Goal: Feedback & Contribution: Submit feedback/report problem

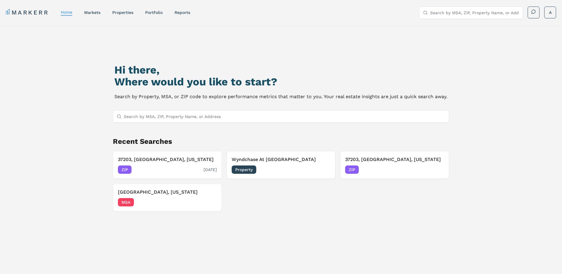
click at [155, 162] on h3 "37203, [GEOGRAPHIC_DATA], [US_STATE]" at bounding box center [167, 159] width 99 height 7
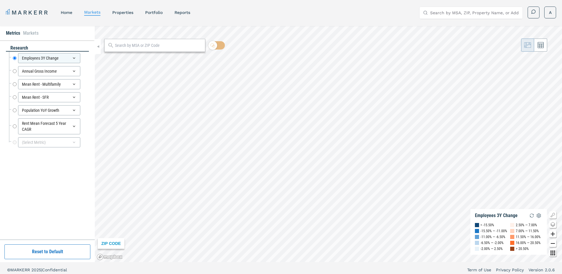
click at [127, 16] on nav "MARKERR home markets properties Portfolio reports" at bounding box center [98, 12] width 184 height 8
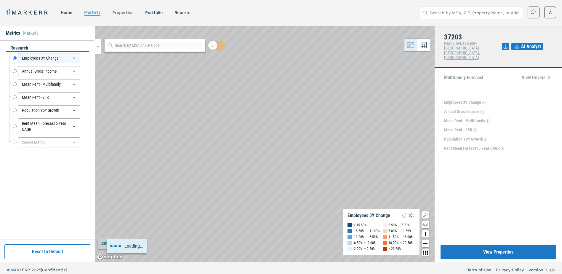
click at [122, 13] on link "properties" at bounding box center [122, 12] width 21 height 5
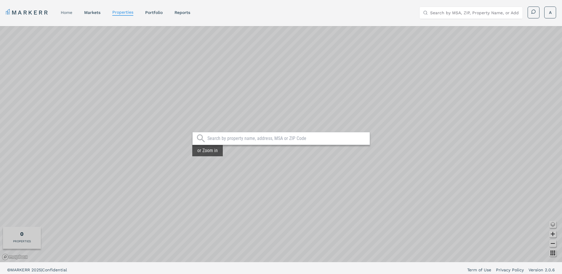
click at [69, 12] on link "home" at bounding box center [67, 12] width 12 height 5
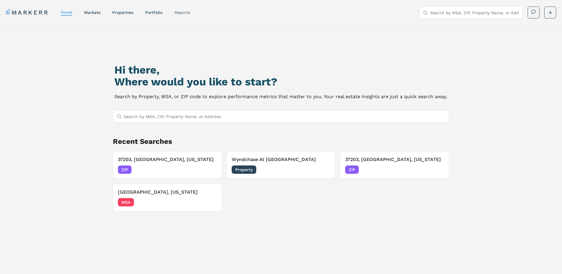
click at [181, 14] on link "reports" at bounding box center [183, 12] width 16 height 5
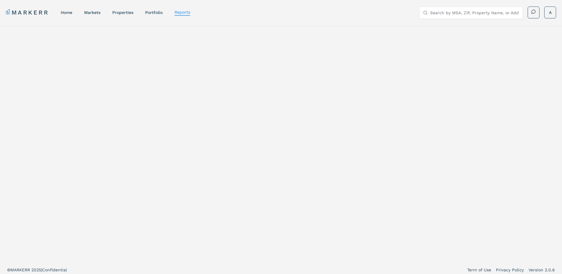
select select "-release_date"
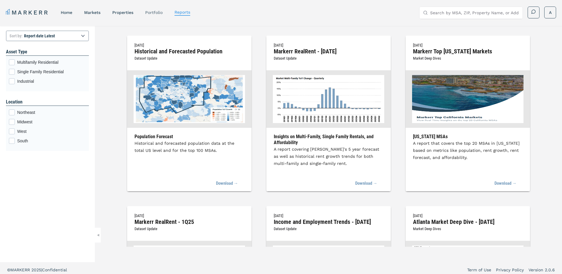
click at [151, 12] on link "Portfolio" at bounding box center [153, 12] width 17 height 5
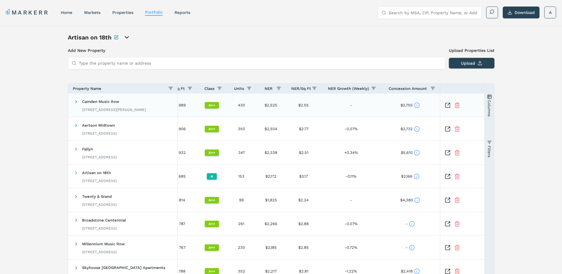
click at [417, 105] on icon at bounding box center [417, 105] width 6 height 6
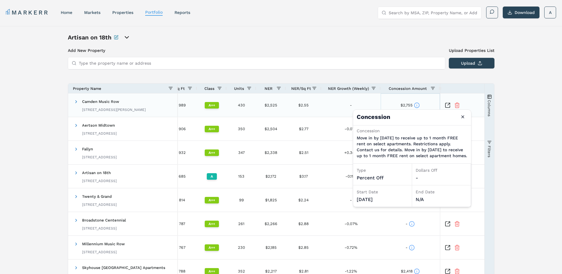
click at [417, 105] on icon at bounding box center [417, 105] width 6 height 6
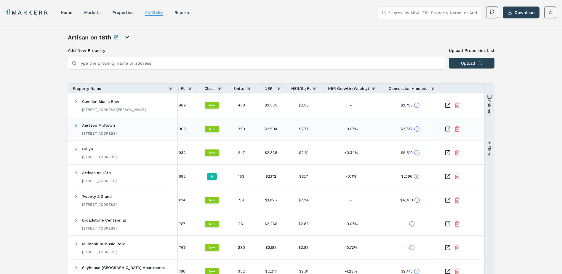
click at [417, 129] on icon at bounding box center [417, 129] width 0 height 1
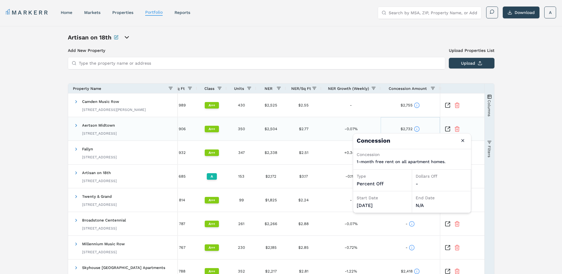
click at [417, 129] on icon at bounding box center [417, 129] width 0 height 1
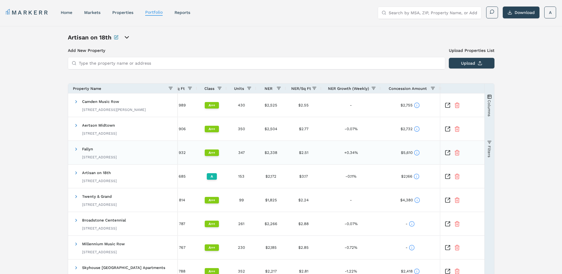
click at [417, 152] on icon at bounding box center [417, 153] width 6 height 6
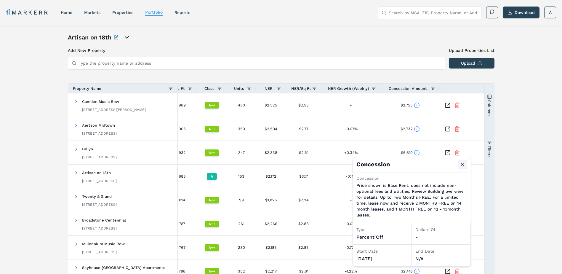
click at [465, 164] on button "Close" at bounding box center [462, 163] width 9 height 9
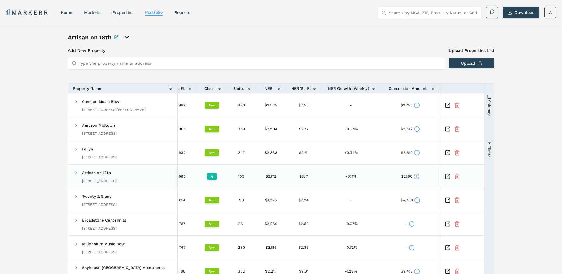
click at [417, 177] on icon at bounding box center [417, 176] width 0 height 1
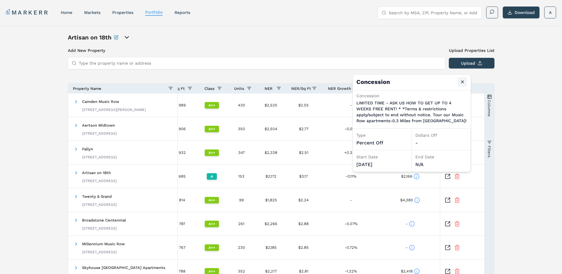
click at [461, 83] on button "Close" at bounding box center [462, 81] width 9 height 9
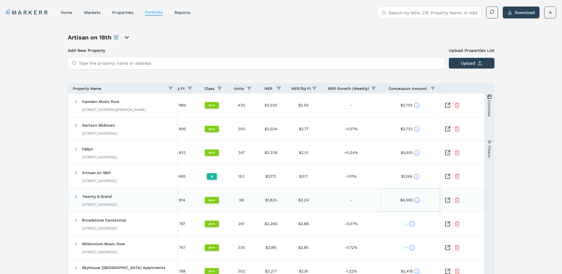
click at [416, 202] on circle at bounding box center [417, 199] width 5 height 5
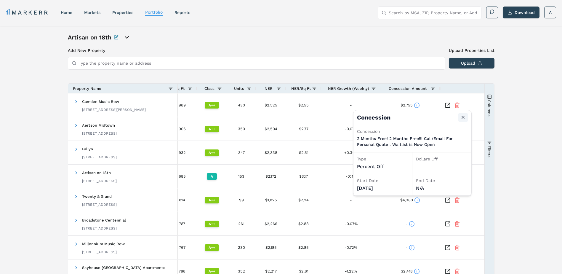
click at [463, 118] on button "Close" at bounding box center [462, 117] width 9 height 9
